Goal: Communication & Community: Answer question/provide support

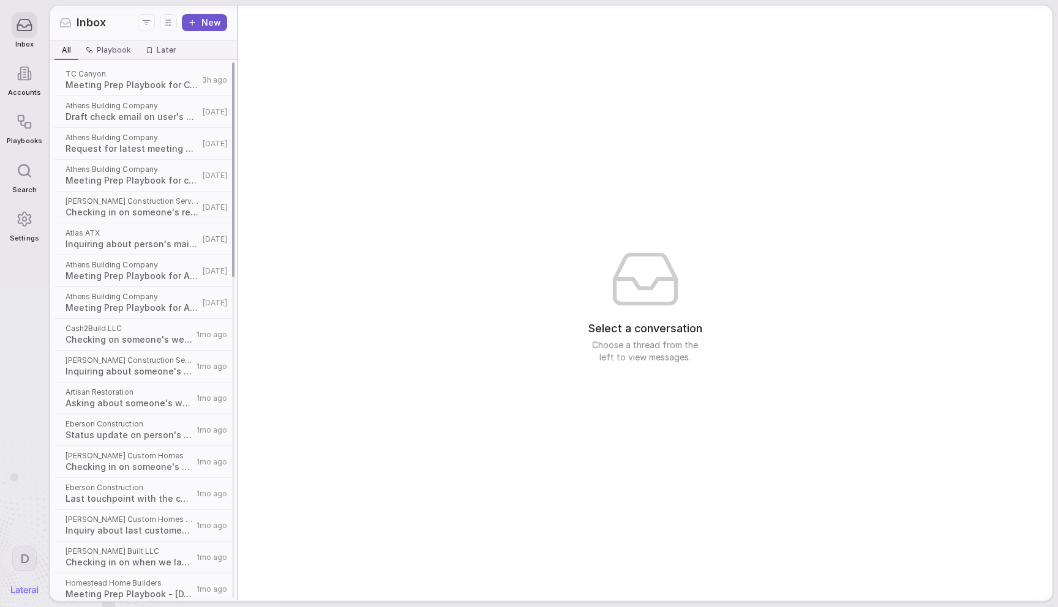
click at [107, 106] on span "Athens Building Company" at bounding box center [132, 106] width 133 height 10
